Goal: Information Seeking & Learning: Learn about a topic

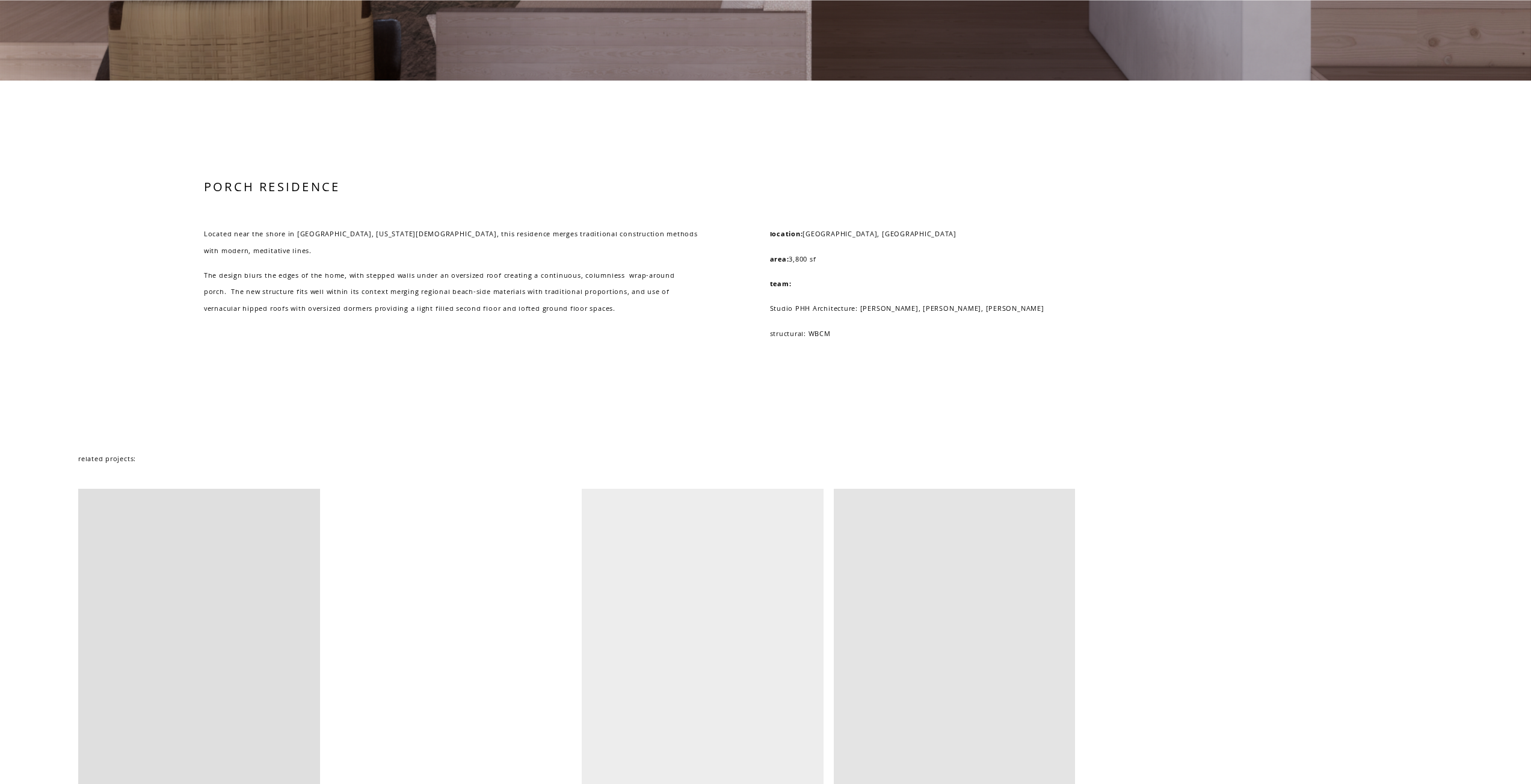
scroll to position [4391, 0]
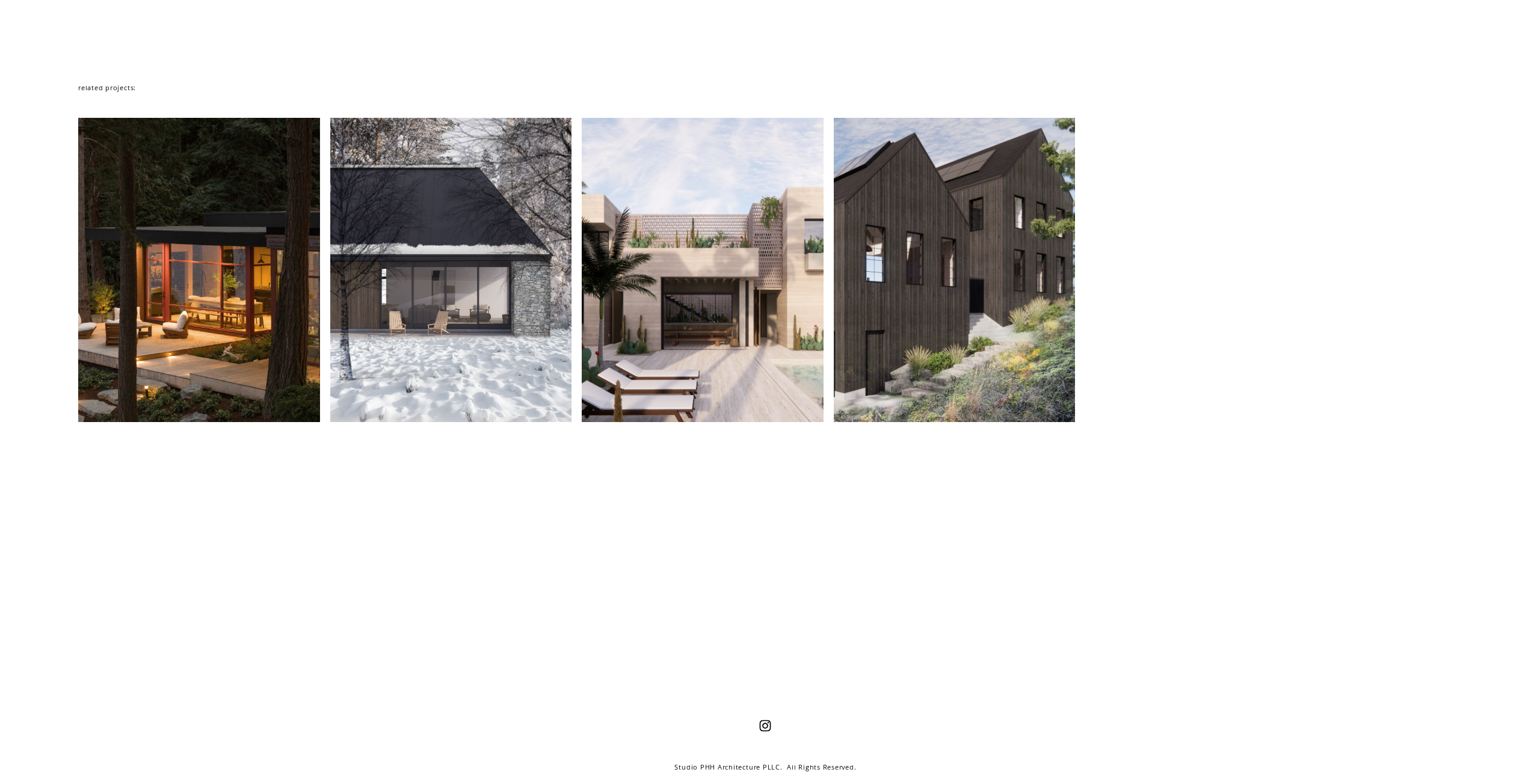
click at [434, 356] on div at bounding box center [451, 270] width 242 height 305
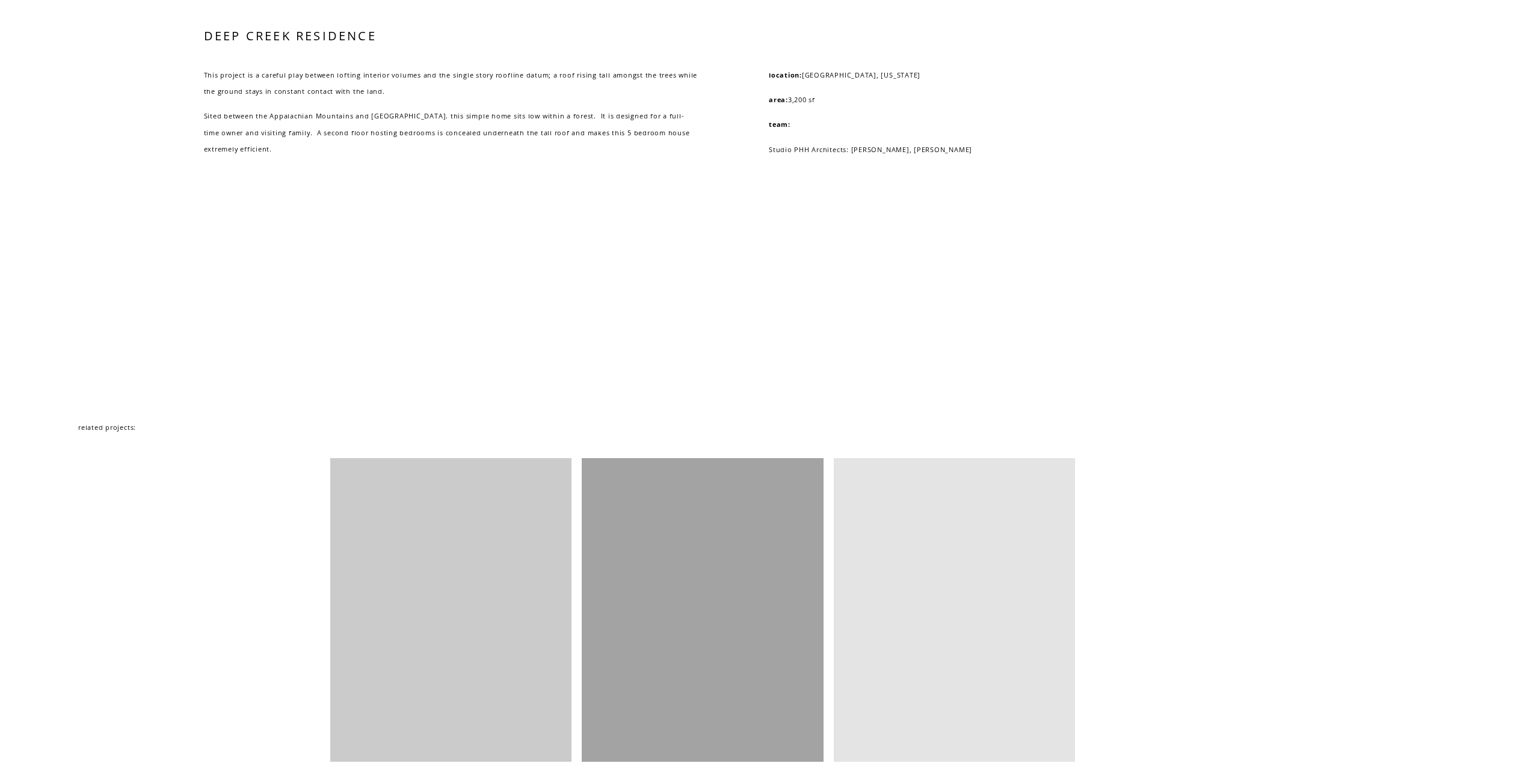
scroll to position [4279, 0]
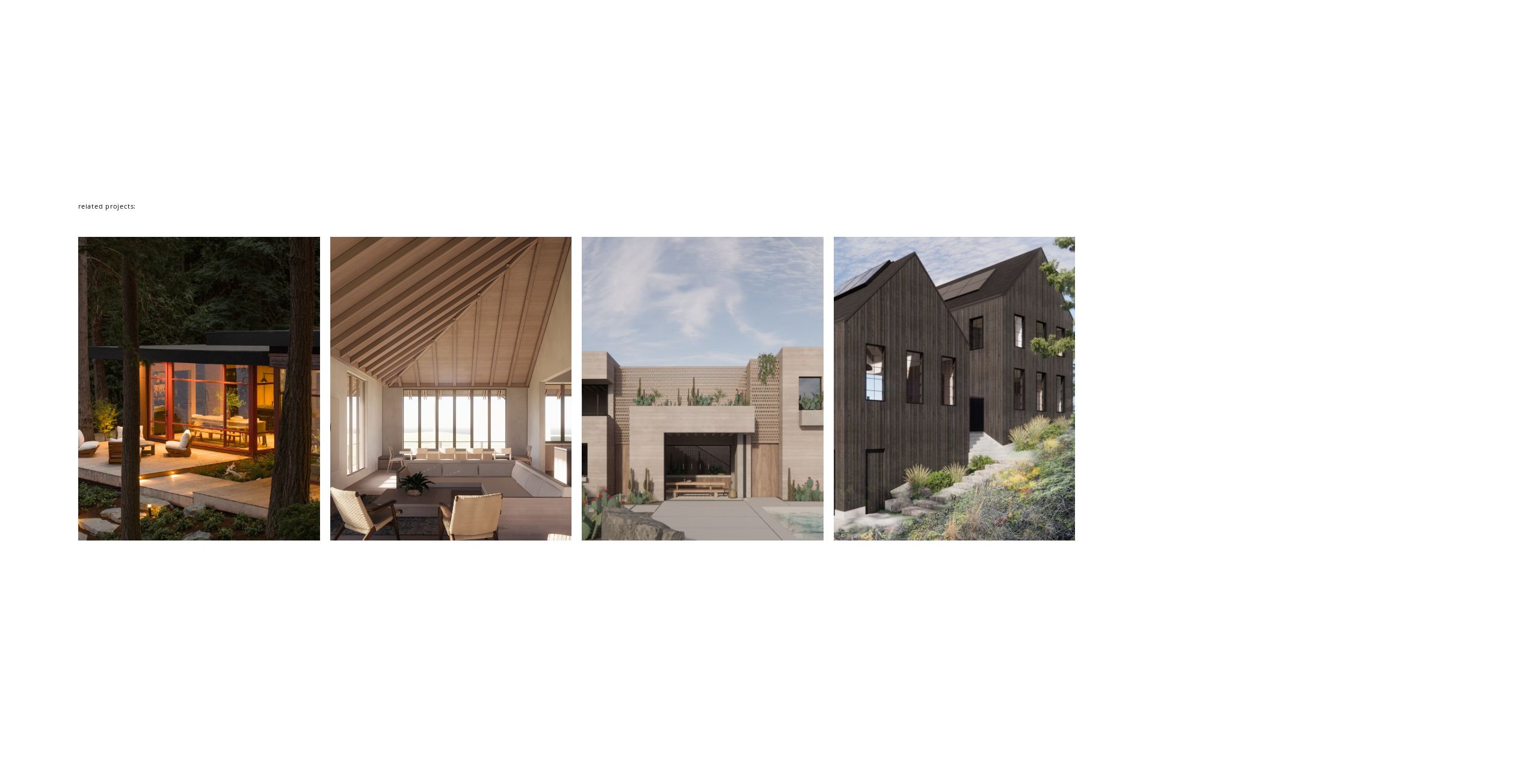
click at [676, 467] on div at bounding box center [702, 389] width 242 height 305
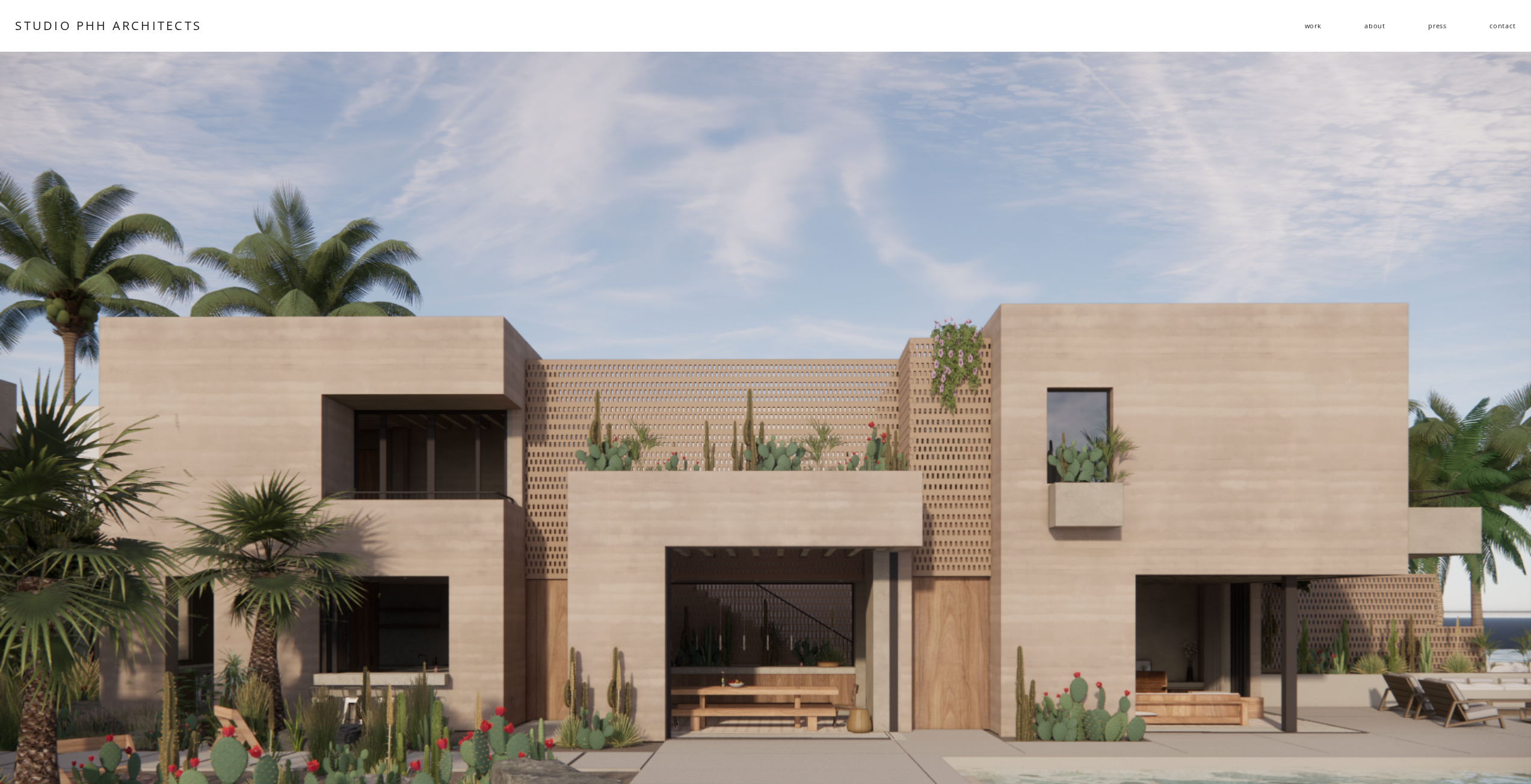
click at [1297, 24] on div "work residential public follies about press contact" at bounding box center [868, 25] width 1294 height 18
click at [1306, 24] on span "work" at bounding box center [1313, 25] width 17 height 17
click at [0, 0] on span "residential" at bounding box center [0, 0] width 0 height 0
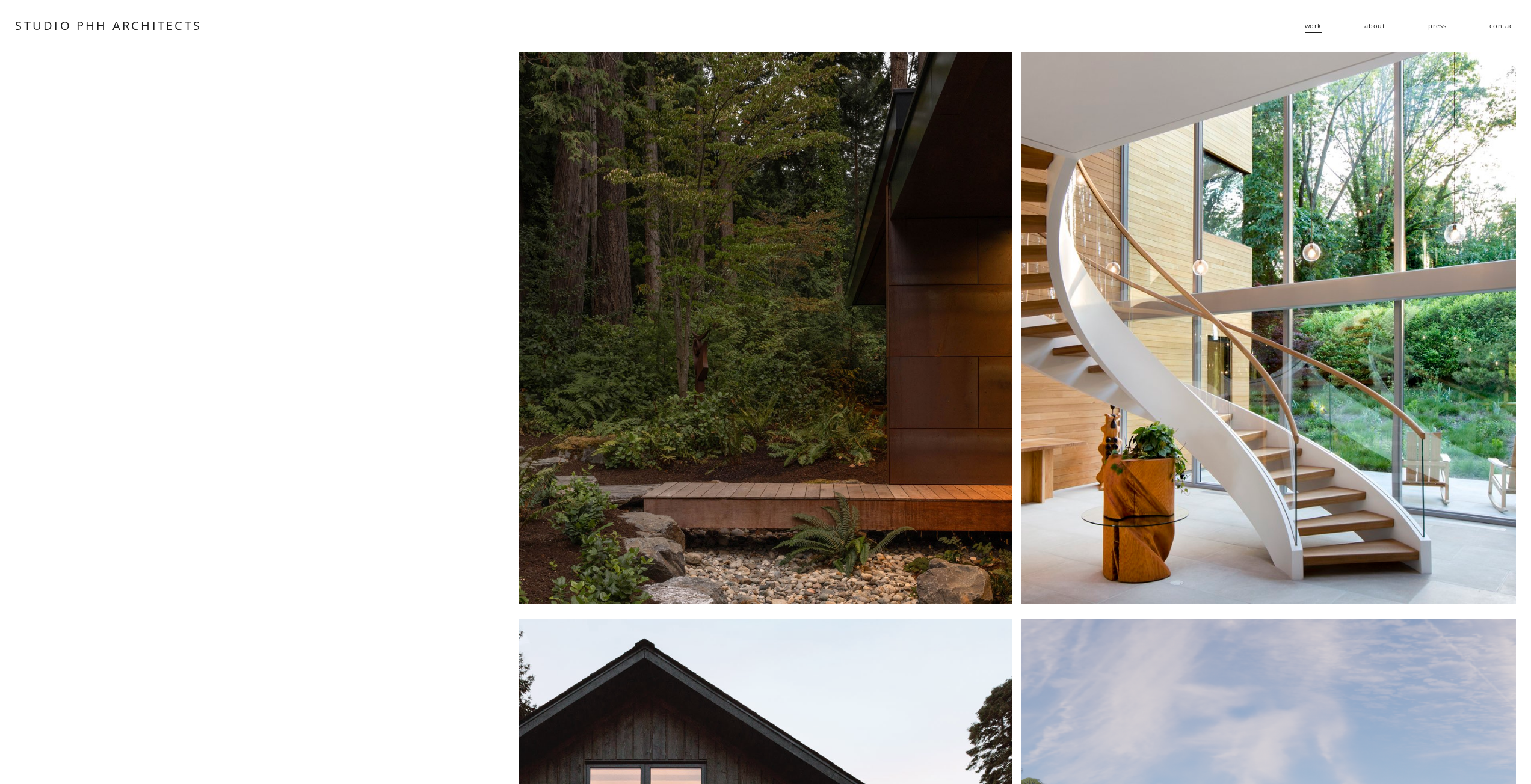
click at [853, 396] on div at bounding box center [765, 327] width 494 height 552
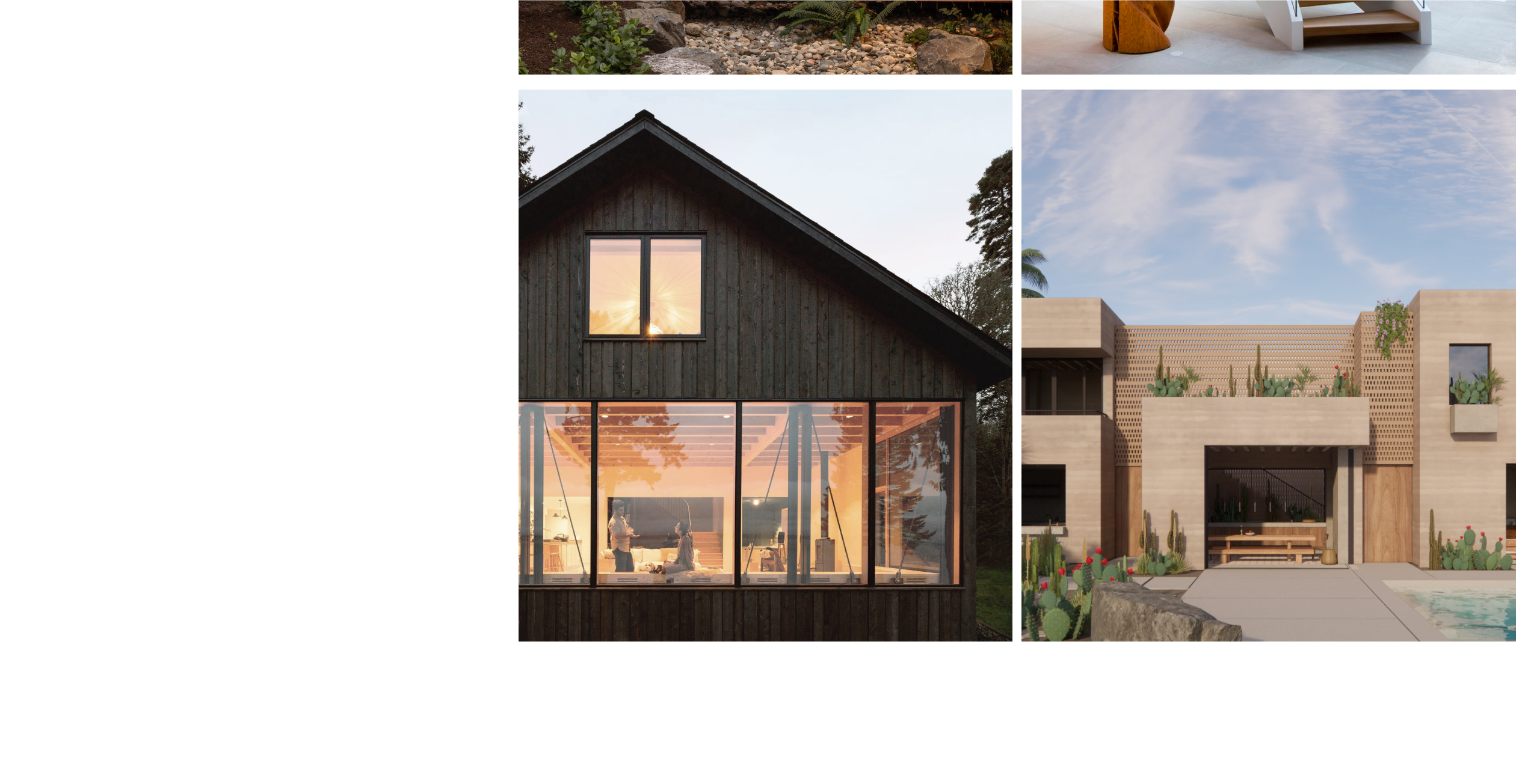
scroll to position [529, 0]
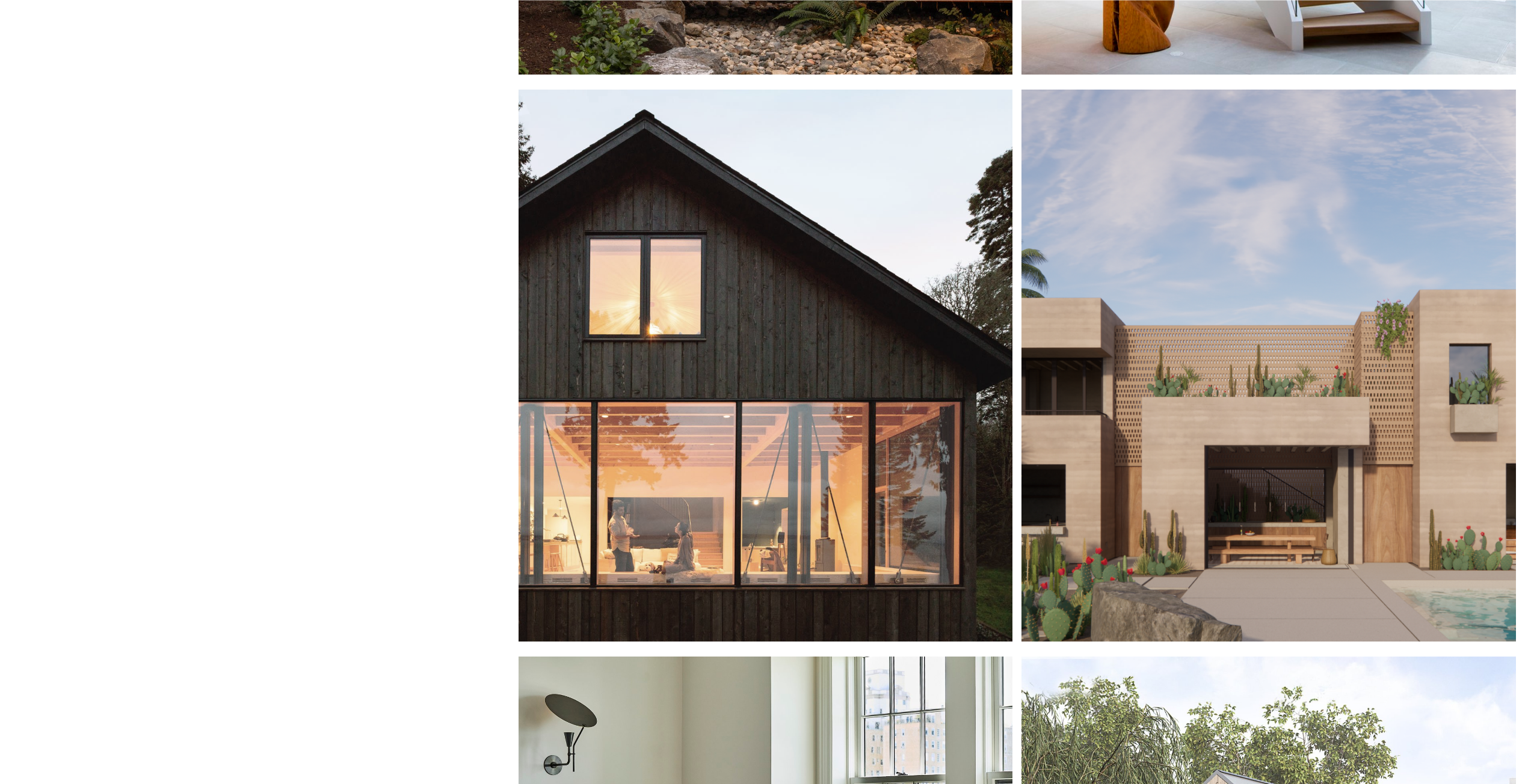
click at [795, 410] on div at bounding box center [765, 365] width 494 height 552
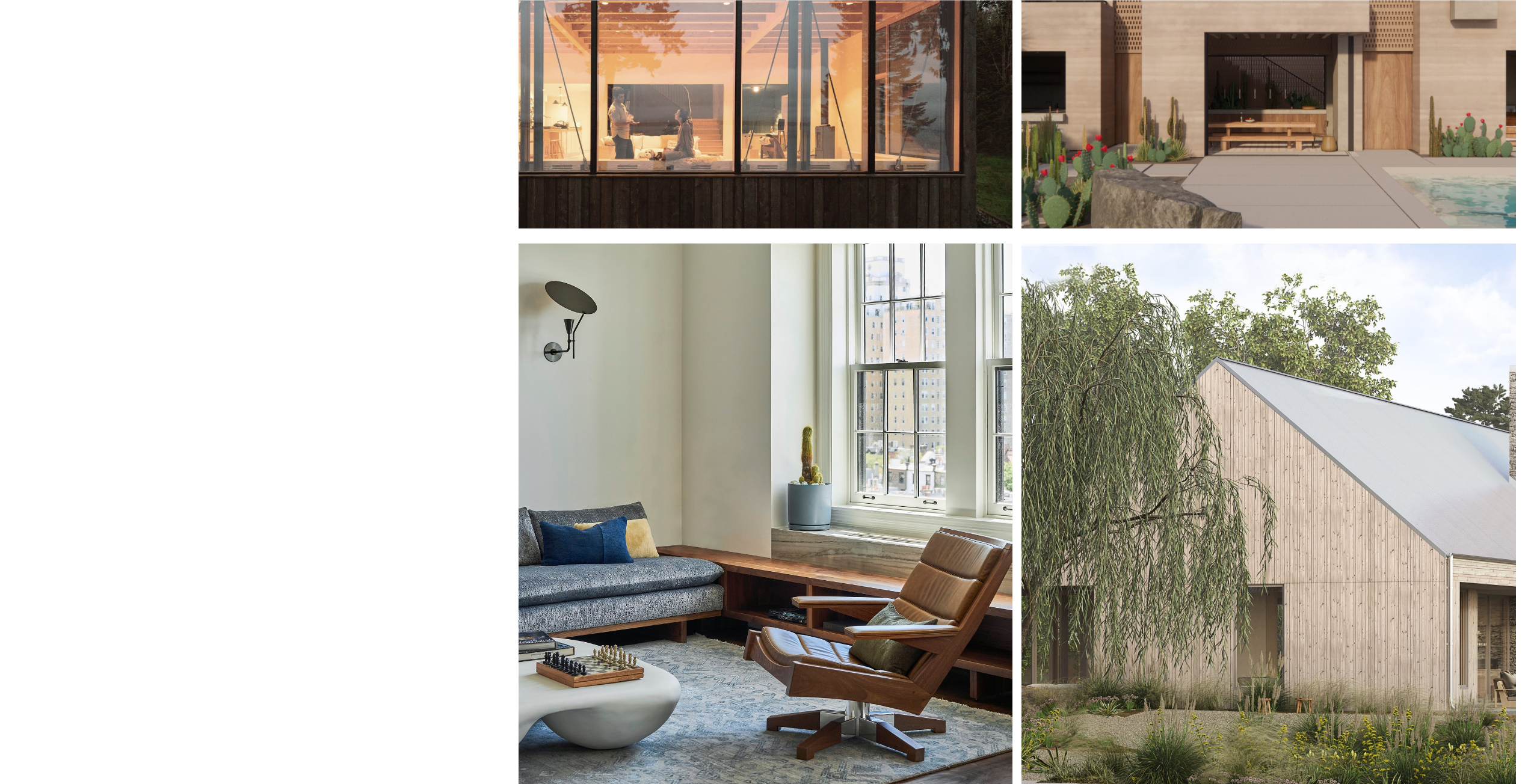
scroll to position [1074, 0]
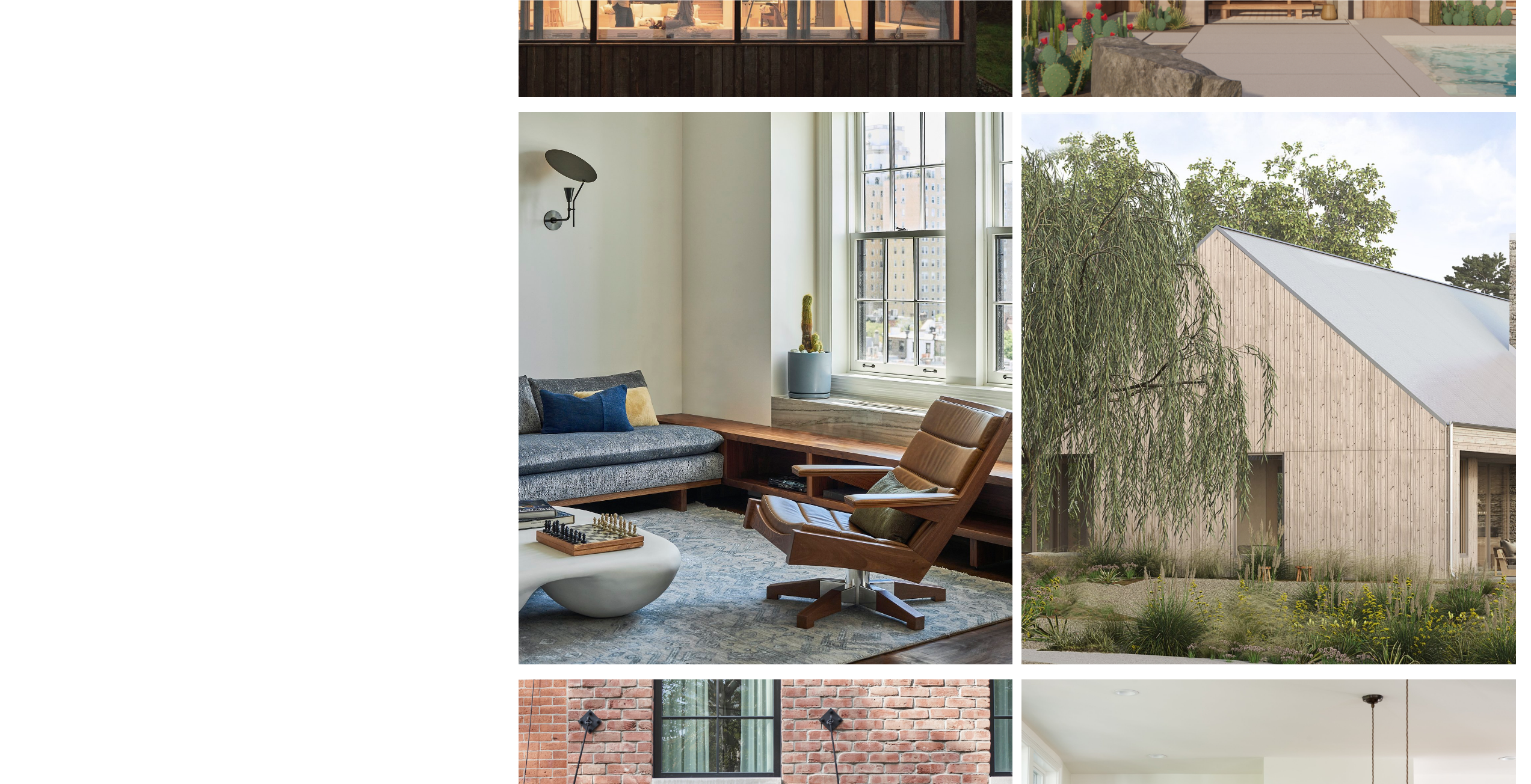
click at [767, 498] on div at bounding box center [765, 387] width 494 height 552
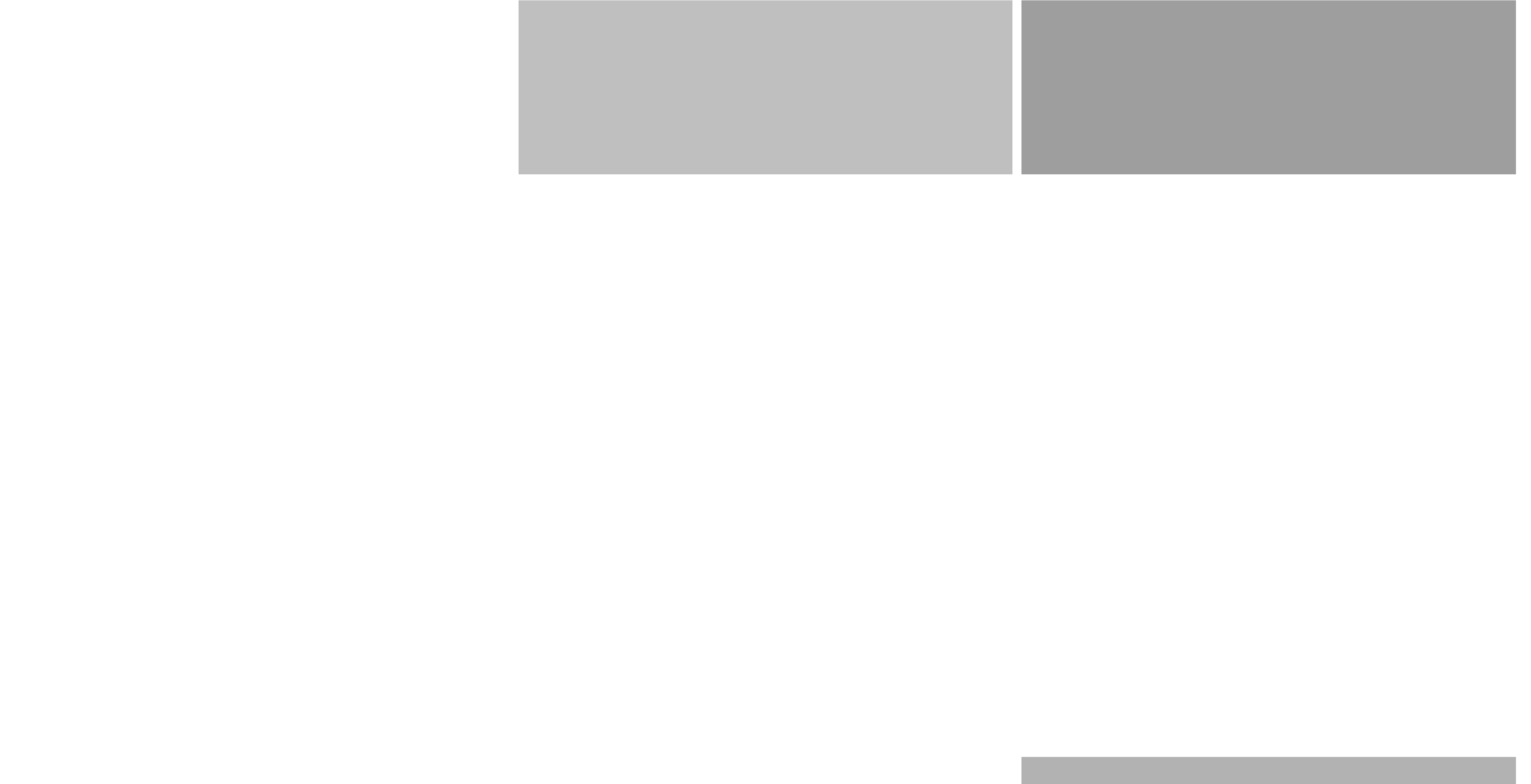
scroll to position [3255, 0]
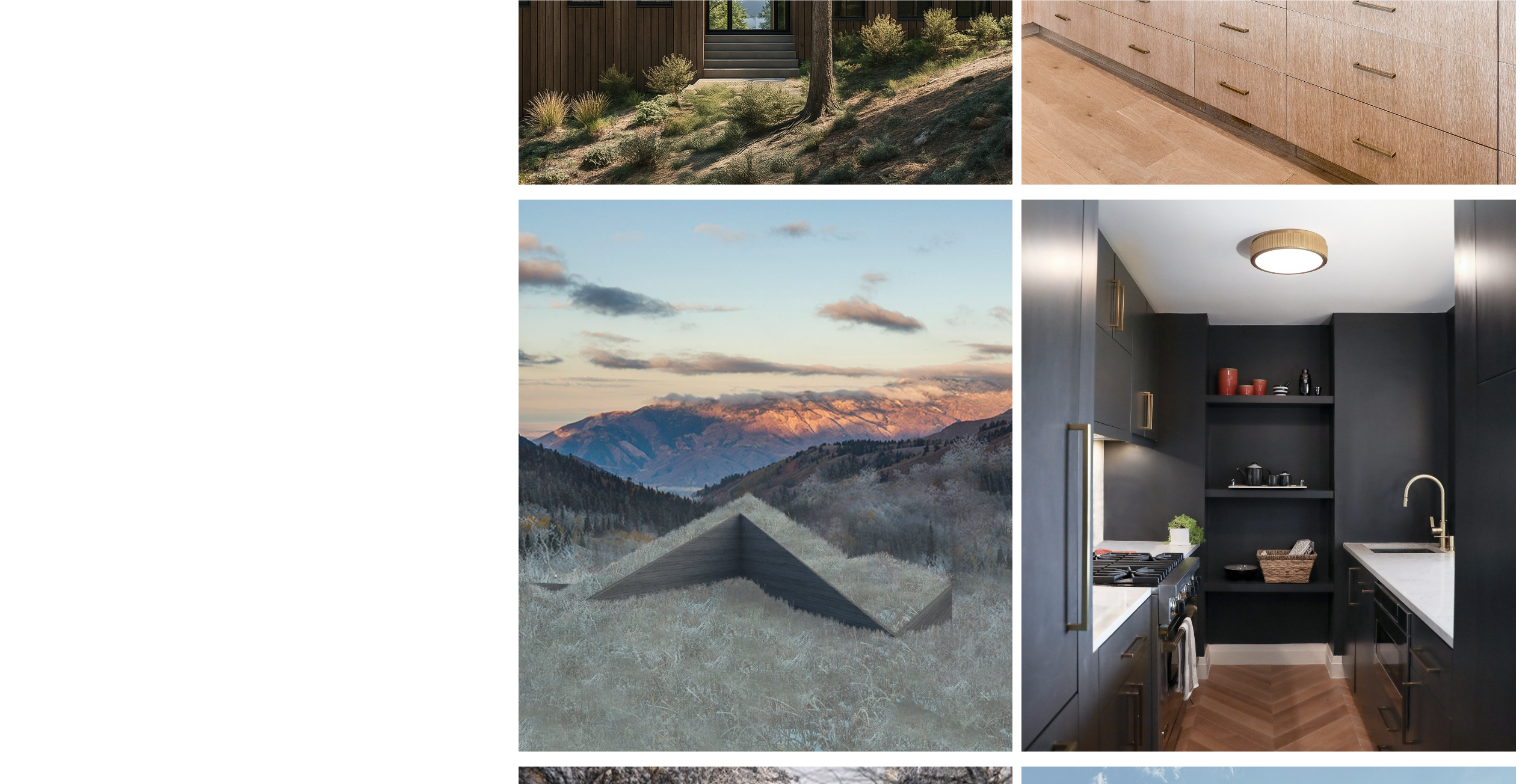
click at [826, 654] on div at bounding box center [765, 475] width 494 height 552
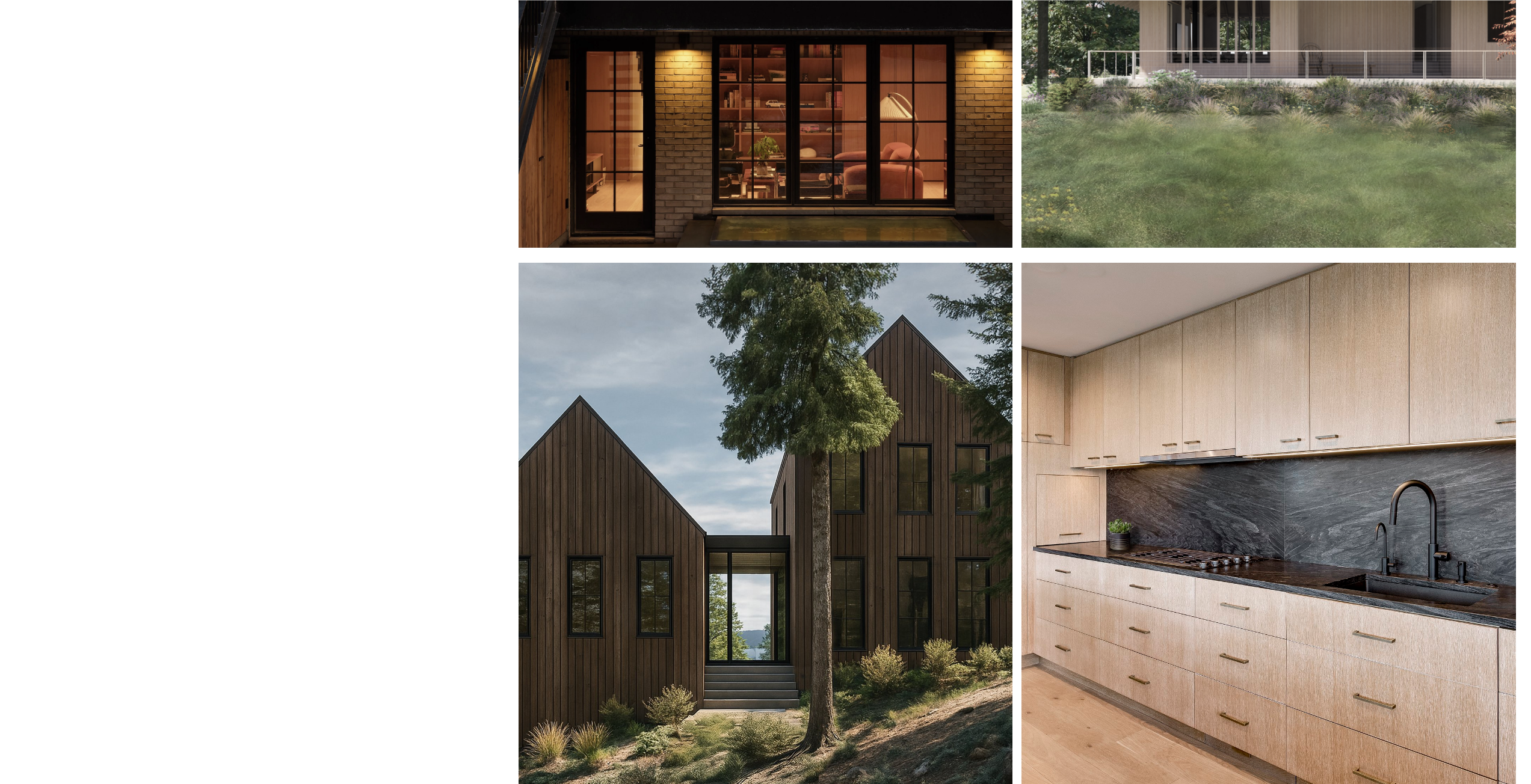
scroll to position [2850, 0]
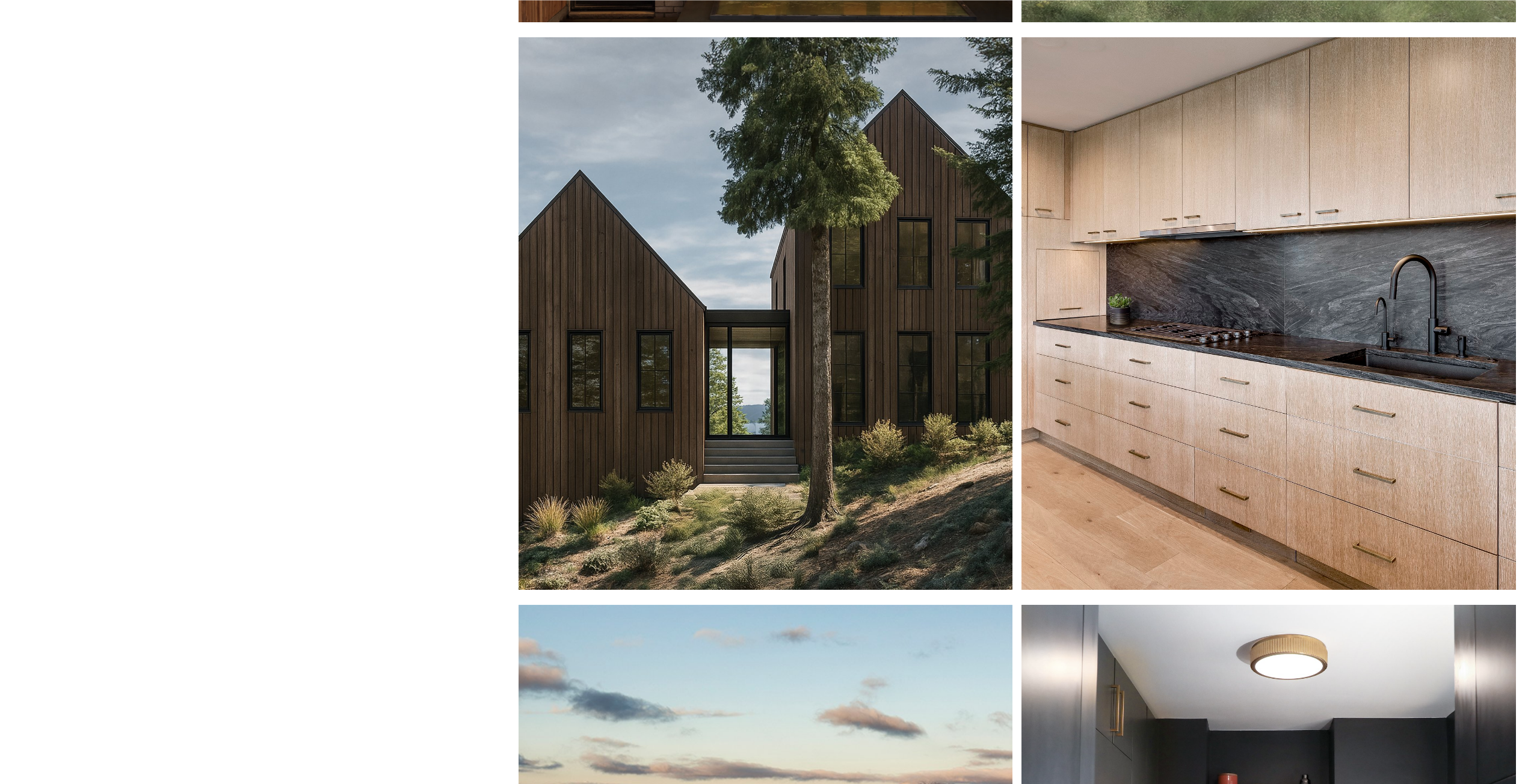
click at [1224, 484] on div at bounding box center [1268, 313] width 494 height 552
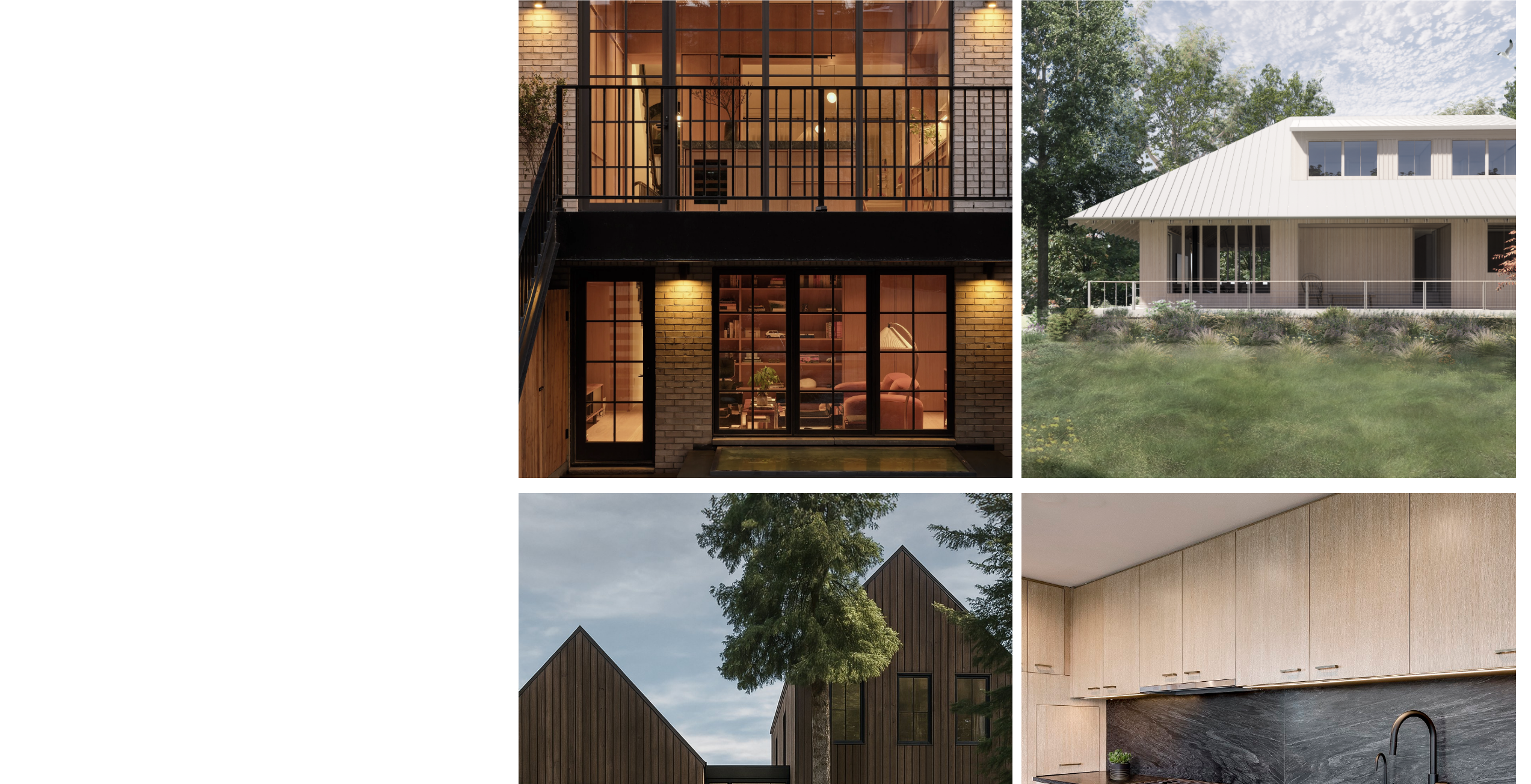
scroll to position [2265, 0]
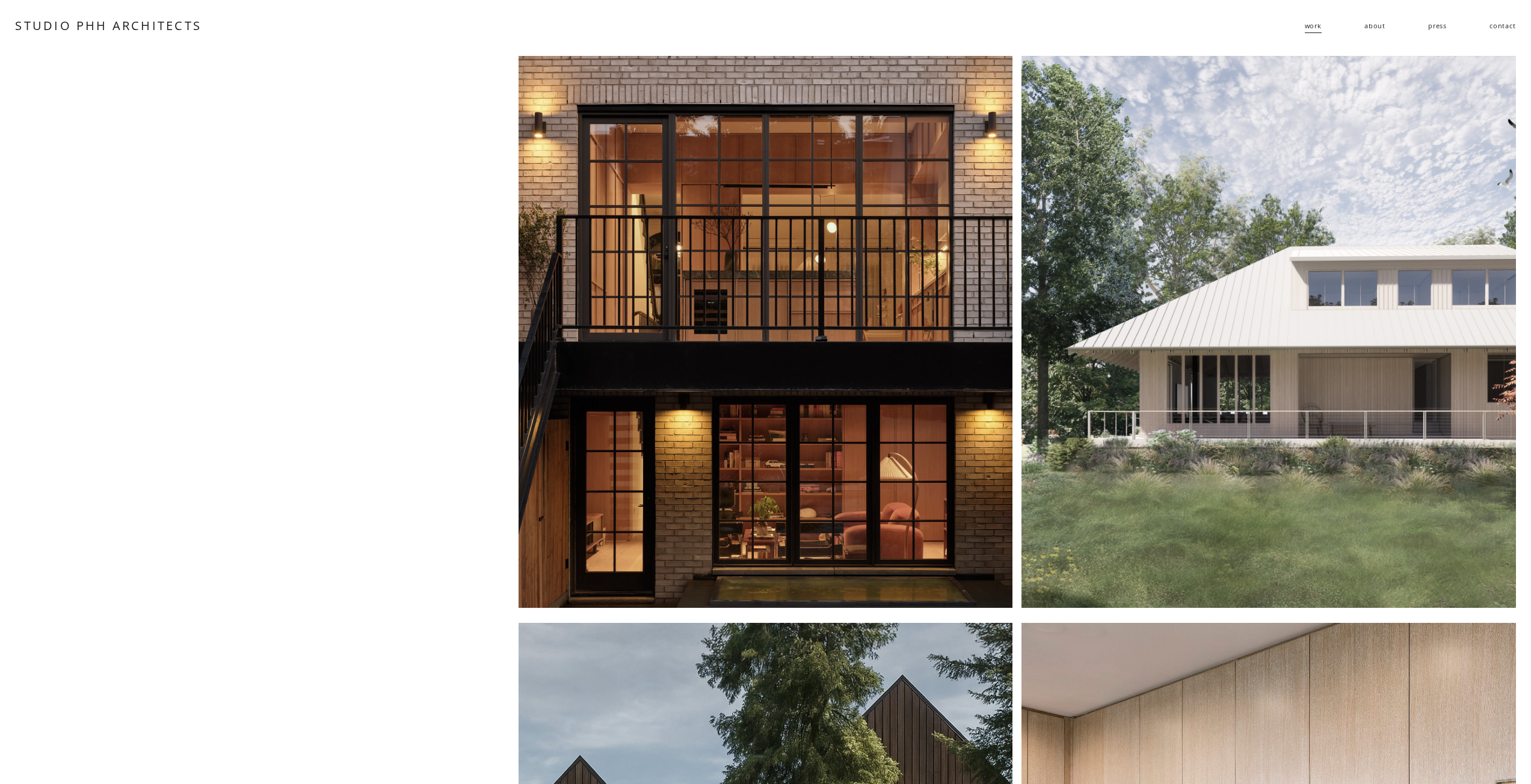
click at [773, 475] on div at bounding box center [765, 331] width 494 height 552
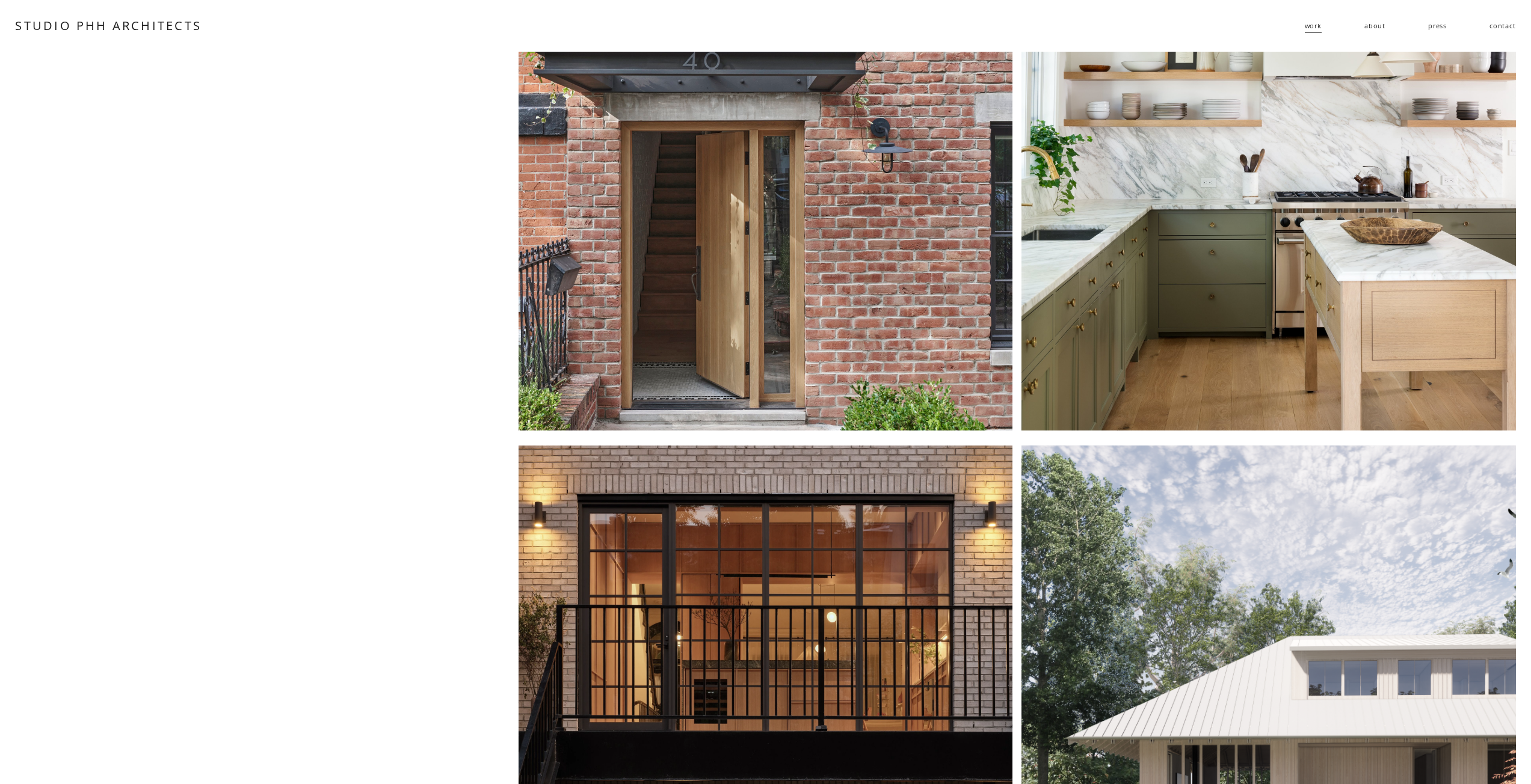
scroll to position [1684, 0]
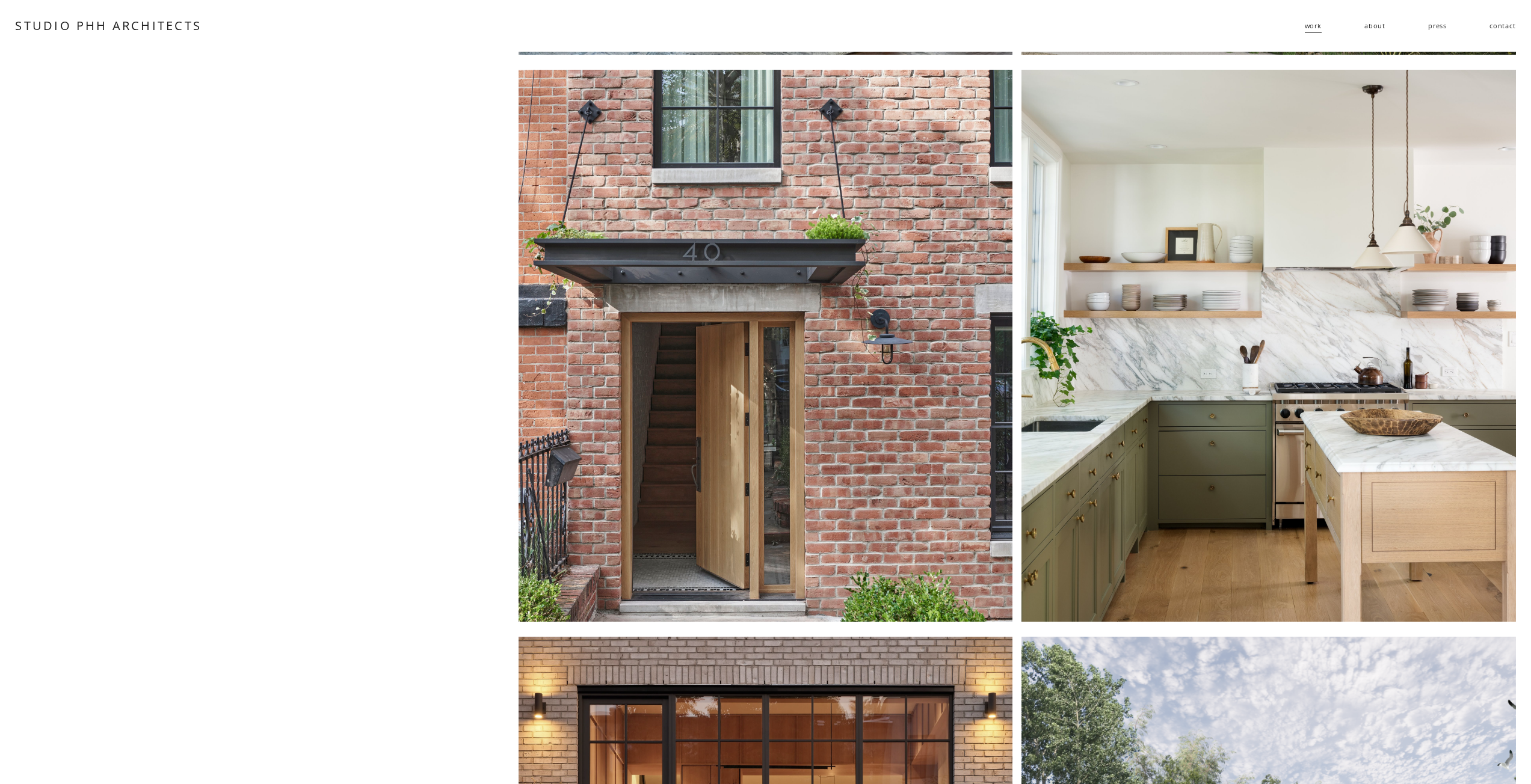
click at [884, 424] on div at bounding box center [765, 345] width 494 height 552
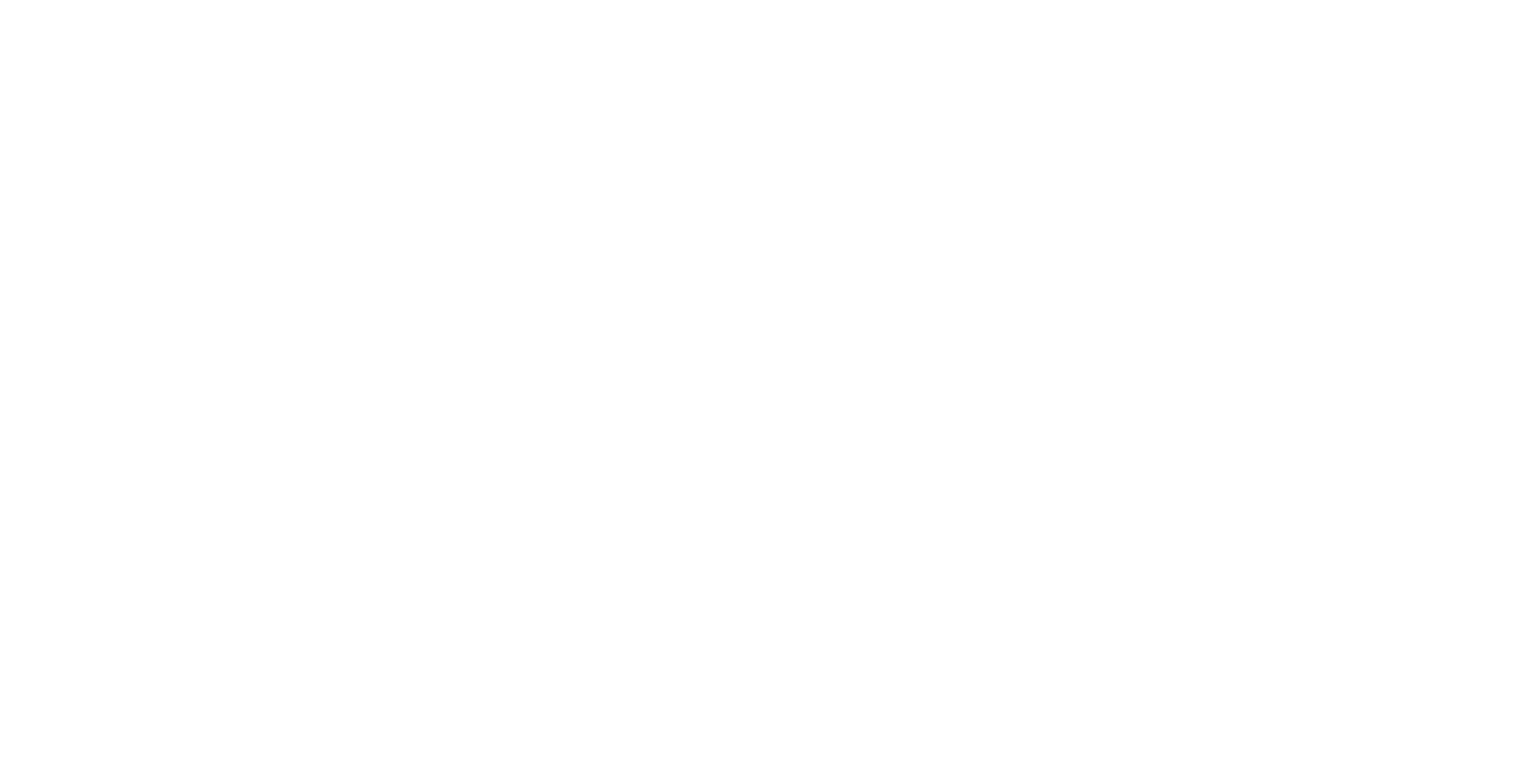
scroll to position [2388, 0]
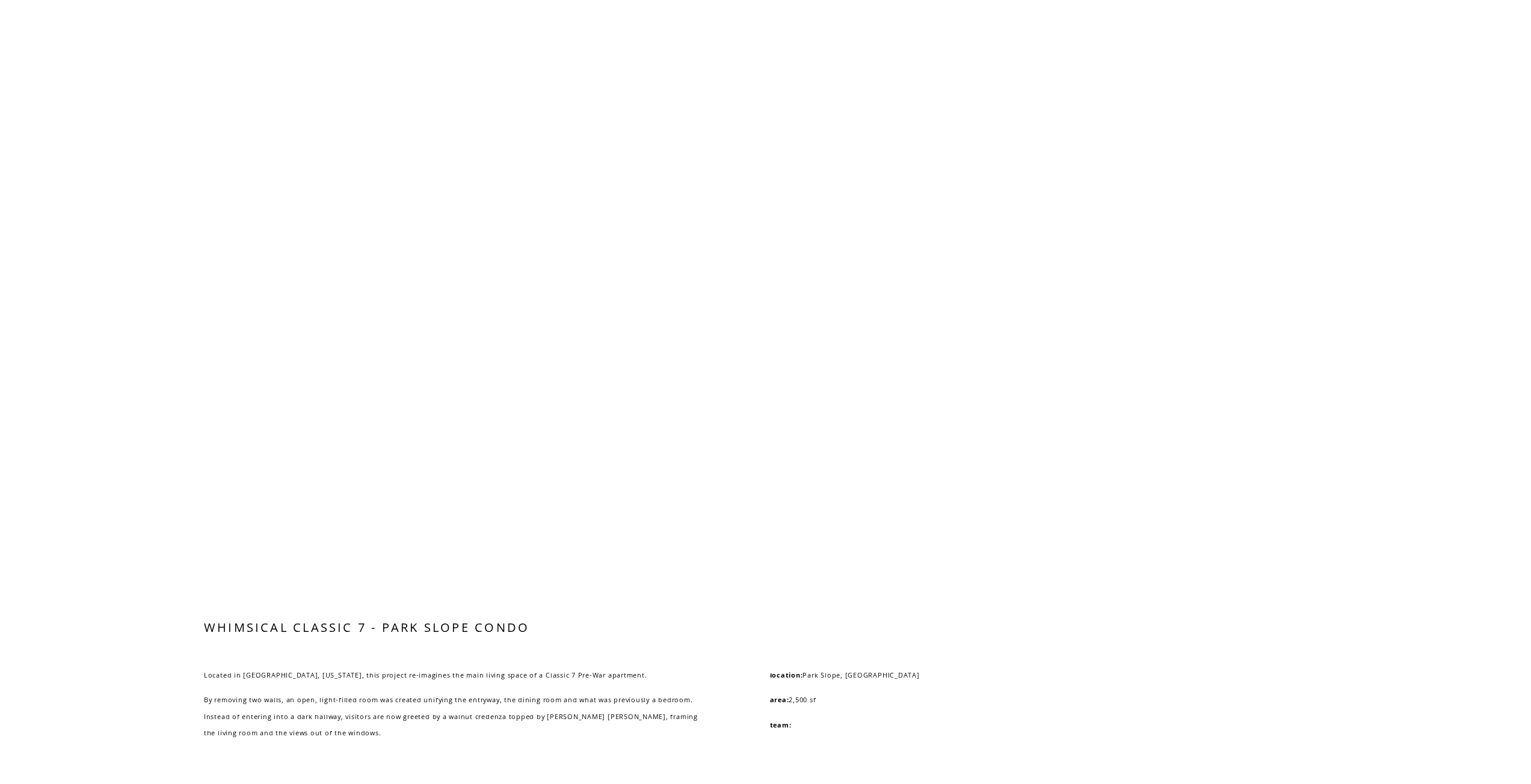
scroll to position [5380, 0]
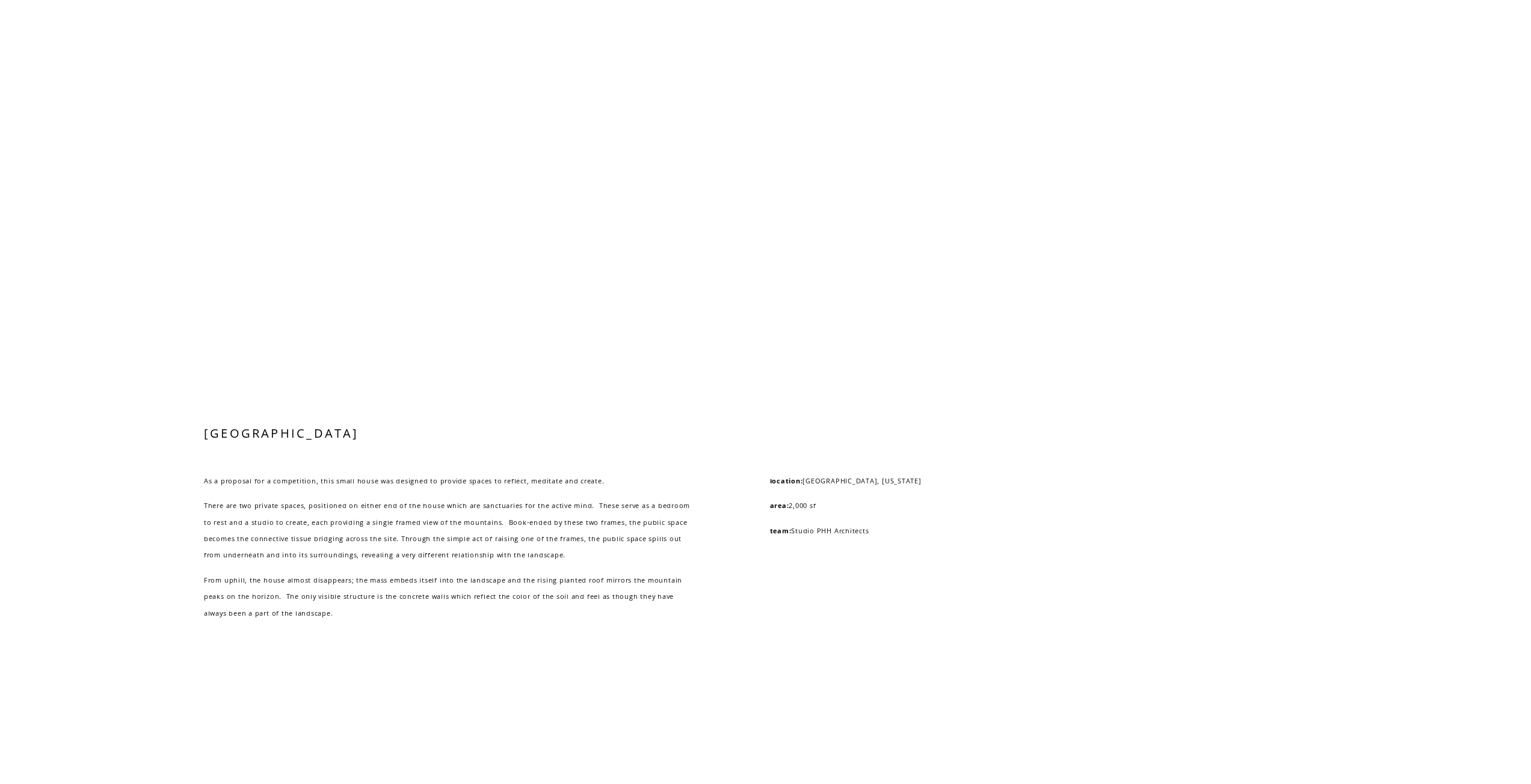
scroll to position [5183, 0]
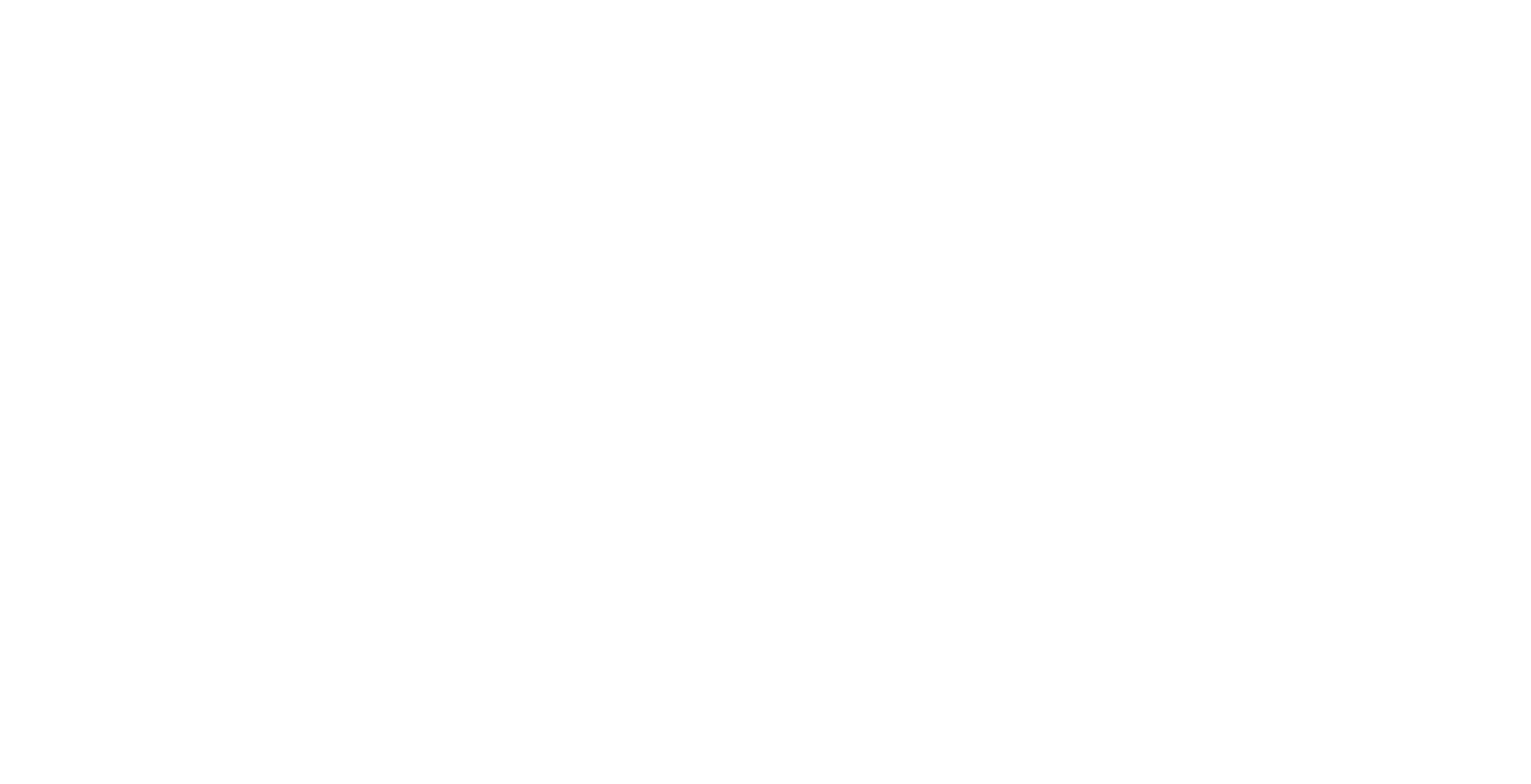
scroll to position [5668, 0]
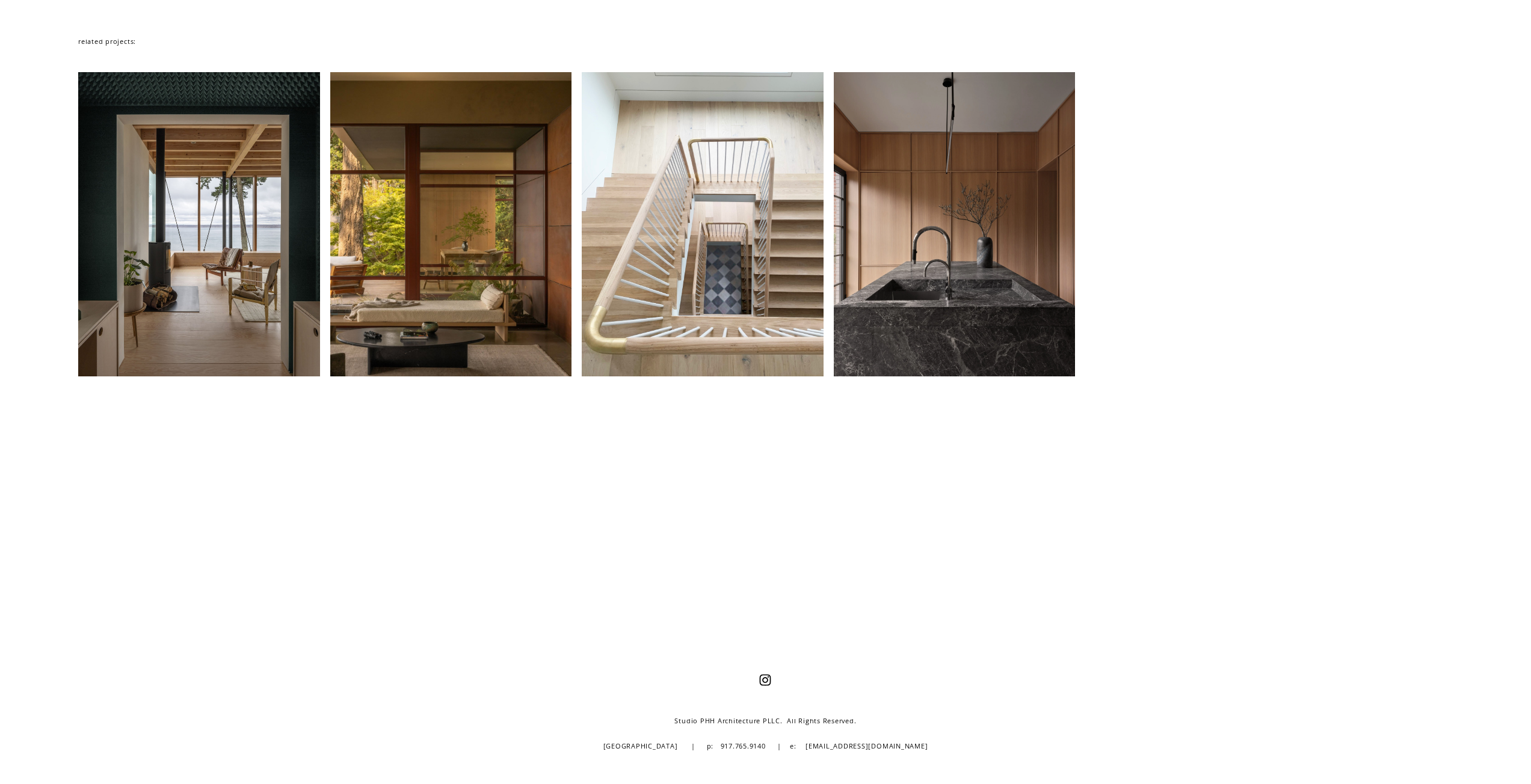
click at [687, 285] on div at bounding box center [702, 225] width 242 height 305
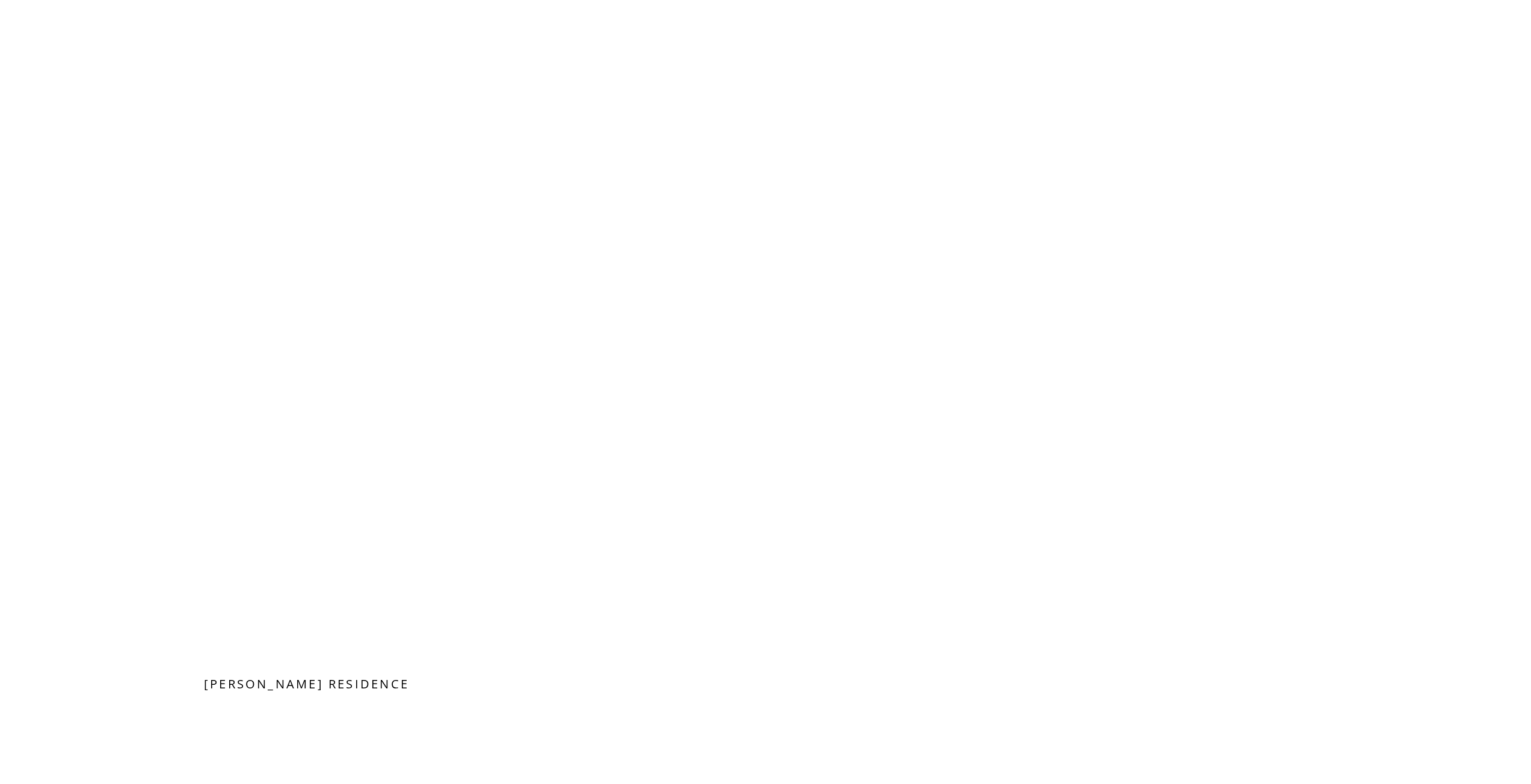
scroll to position [2922, 0]
